Goal: Task Accomplishment & Management: Manage account settings

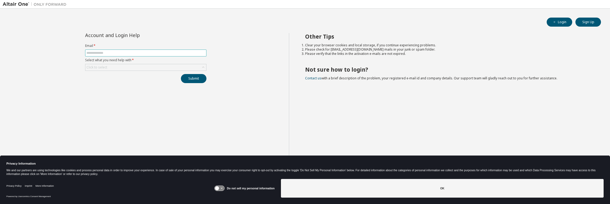
click at [103, 52] on input "text" at bounding box center [145, 53] width 119 height 4
click at [135, 53] on input "text" at bounding box center [145, 53] width 119 height 4
type input "**********"
click at [127, 67] on div "Click to select" at bounding box center [145, 67] width 121 height 6
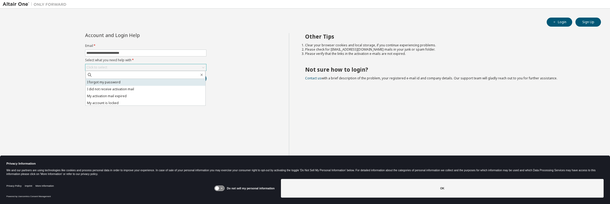
click at [107, 82] on li "I forgot my password" at bounding box center [146, 82] width 120 height 7
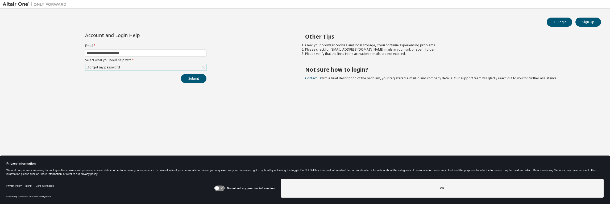
click at [164, 67] on div "I forgot my password" at bounding box center [145, 67] width 121 height 6
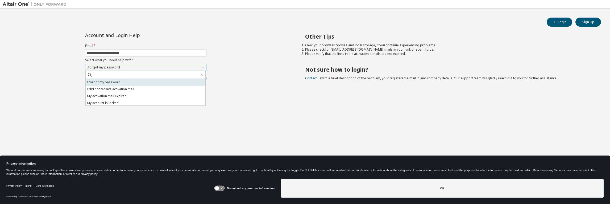
click at [126, 82] on li "I forgot my password" at bounding box center [146, 82] width 120 height 7
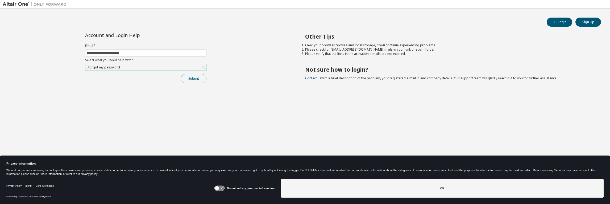
click at [189, 78] on button "Submit" at bounding box center [194, 78] width 26 height 9
